Goal: Task Accomplishment & Management: Complete application form

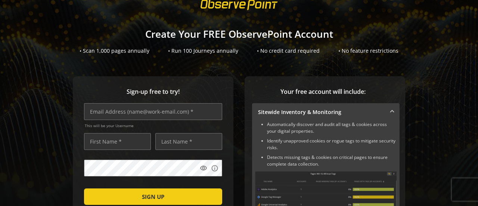
scroll to position [37, 0]
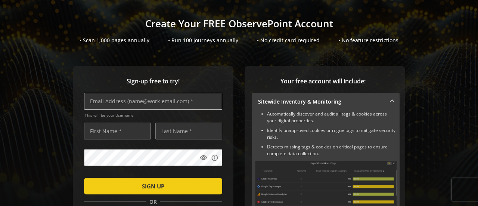
click at [167, 106] on input "text" at bounding box center [153, 101] width 138 height 17
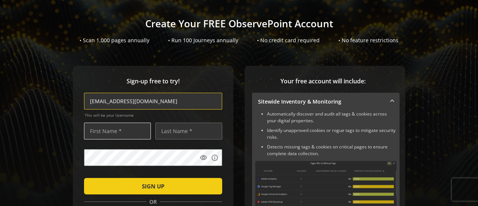
type input "[EMAIL_ADDRESS][DOMAIN_NAME]"
click at [107, 134] on input "text" at bounding box center [117, 131] width 67 height 17
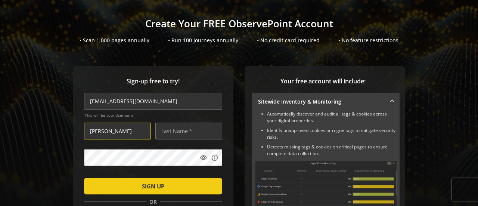
type input "[PERSON_NAME]"
type input "Rolicki"
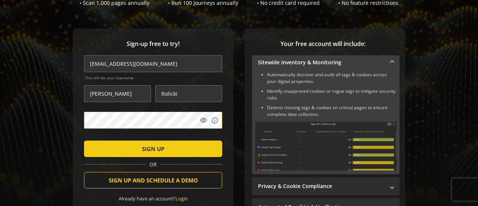
scroll to position [0, 0]
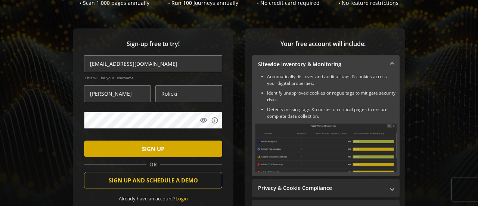
click at [176, 147] on span "submit" at bounding box center [153, 149] width 138 height 18
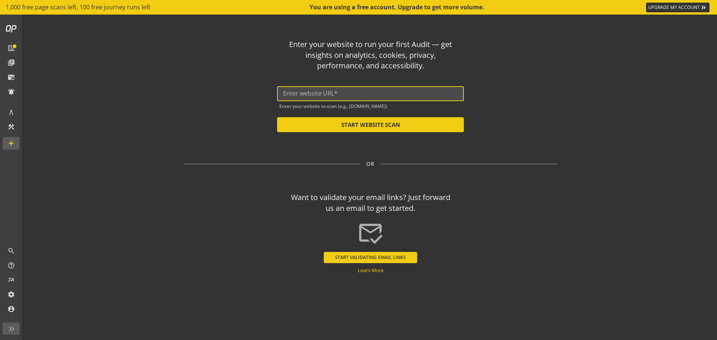
click at [353, 92] on input "text" at bounding box center [370, 93] width 175 height 7
